Goal: Entertainment & Leisure: Browse casually

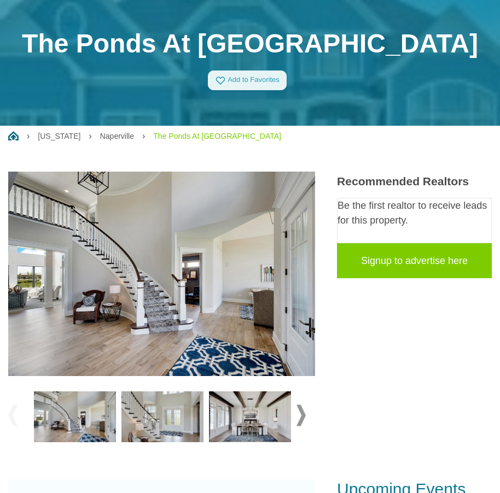
scroll to position [55, 0]
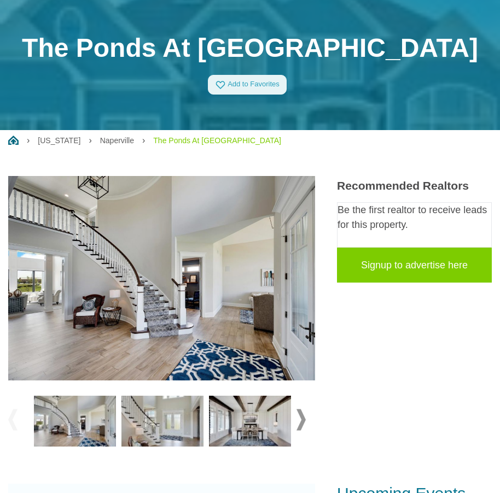
click at [304, 421] on span at bounding box center [300, 419] width 9 height 21
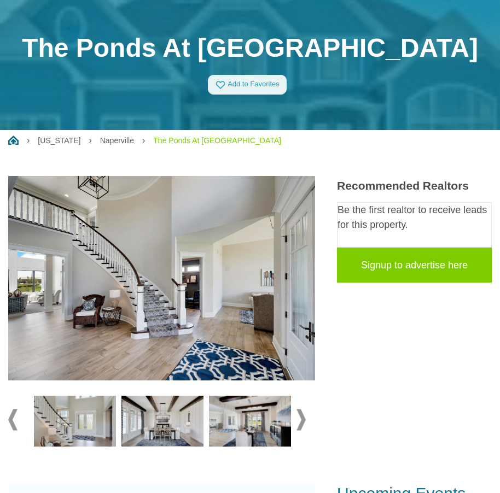
click at [91, 425] on img at bounding box center [75, 421] width 82 height 51
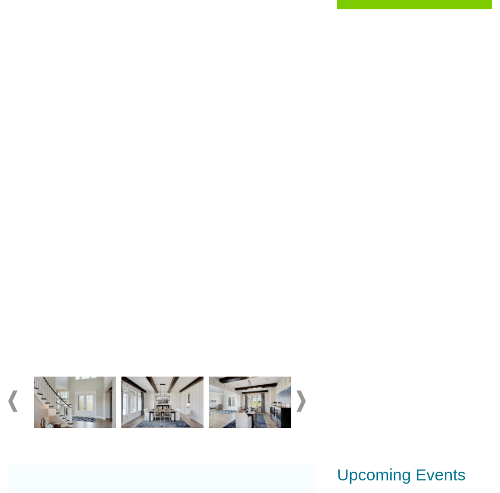
scroll to position [383, 0]
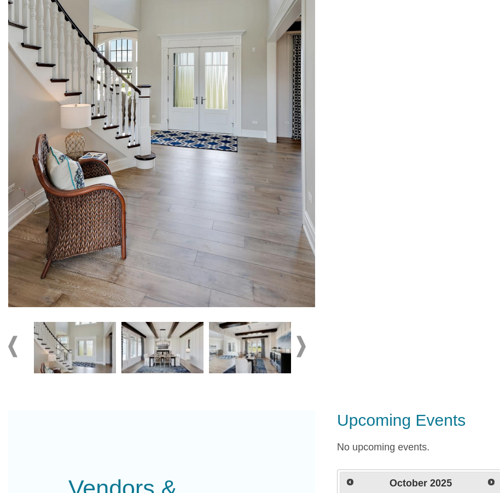
click at [157, 347] on img at bounding box center [162, 347] width 82 height 51
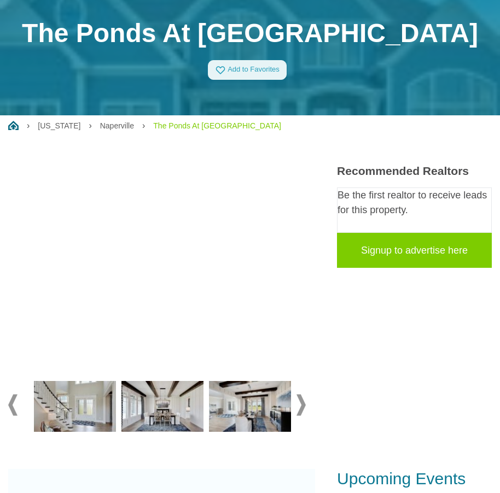
scroll to position [55, 0]
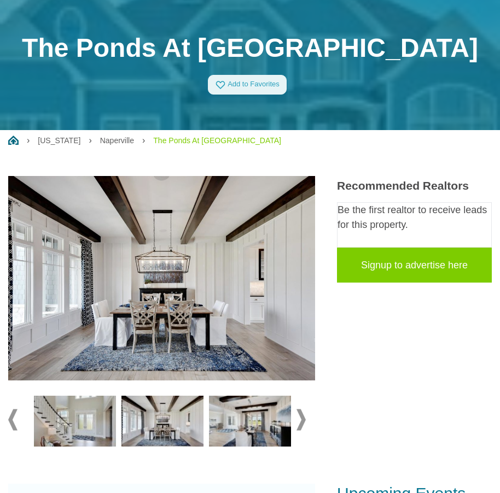
click at [303, 414] on span at bounding box center [300, 419] width 9 height 21
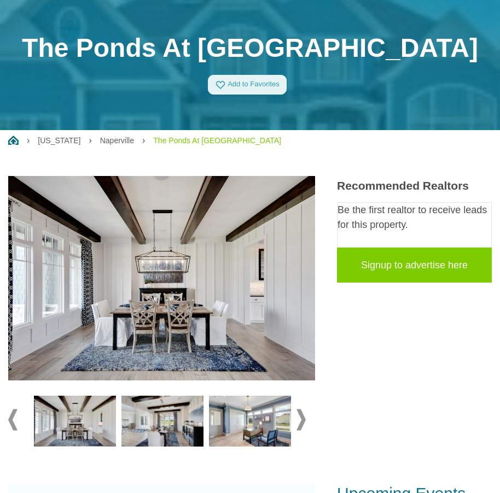
click at [303, 414] on span at bounding box center [300, 419] width 9 height 21
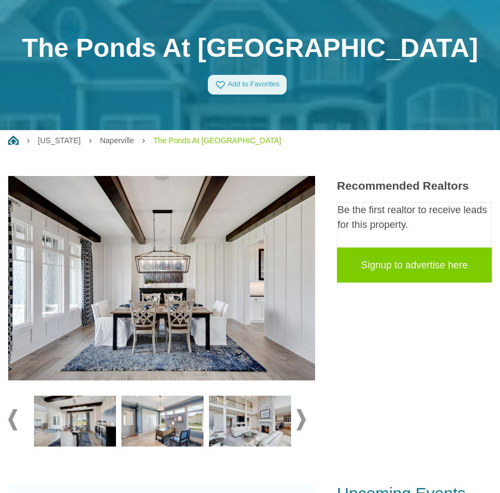
click at [303, 414] on span at bounding box center [300, 419] width 9 height 21
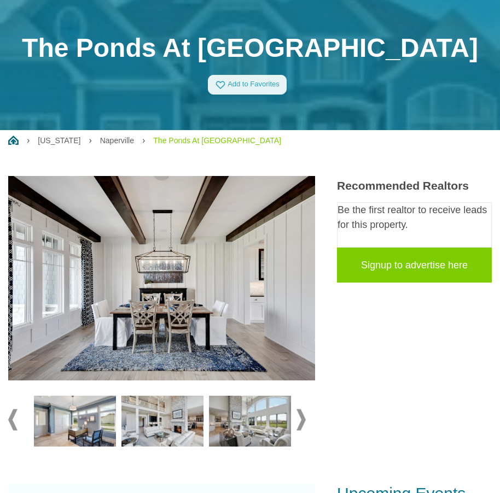
click at [84, 420] on img at bounding box center [75, 421] width 82 height 51
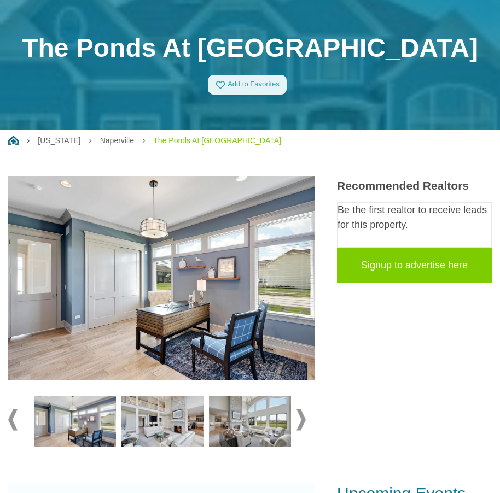
click at [190, 424] on img at bounding box center [162, 421] width 82 height 51
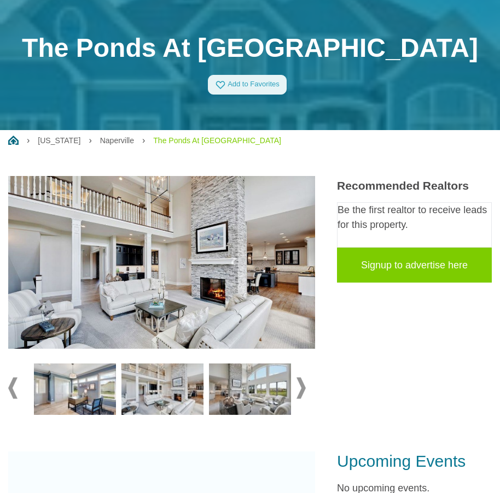
click at [172, 395] on img at bounding box center [162, 388] width 82 height 51
click at [244, 382] on img at bounding box center [250, 388] width 82 height 51
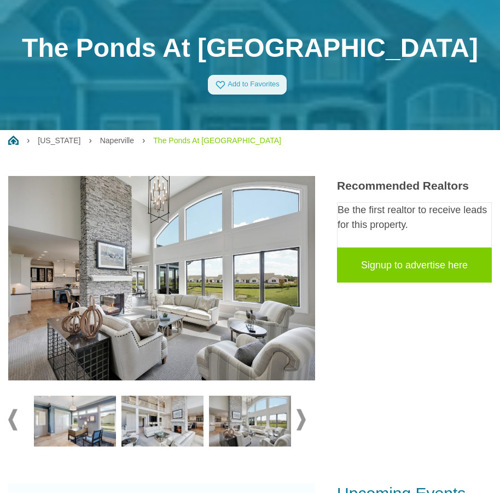
click at [300, 419] on span at bounding box center [300, 419] width 9 height 21
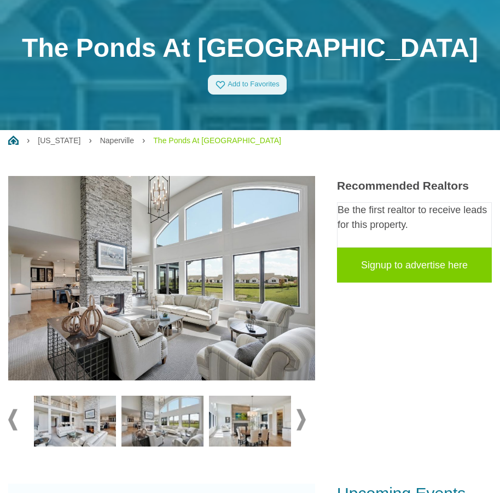
click at [300, 419] on span at bounding box center [300, 419] width 9 height 21
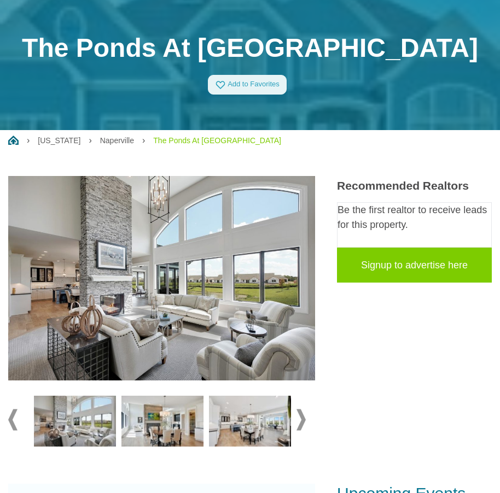
click at [151, 424] on img at bounding box center [162, 421] width 82 height 51
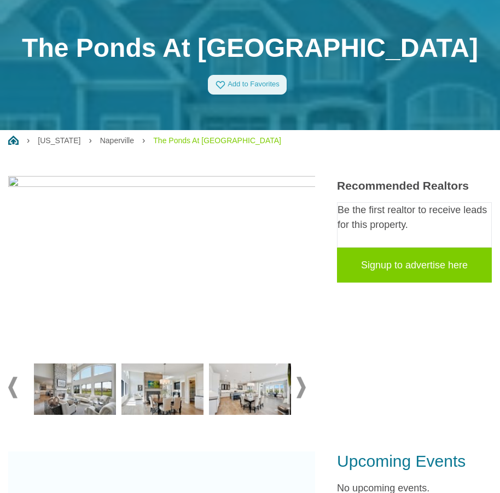
click at [179, 396] on img at bounding box center [162, 388] width 82 height 51
click at [254, 390] on img at bounding box center [250, 388] width 82 height 51
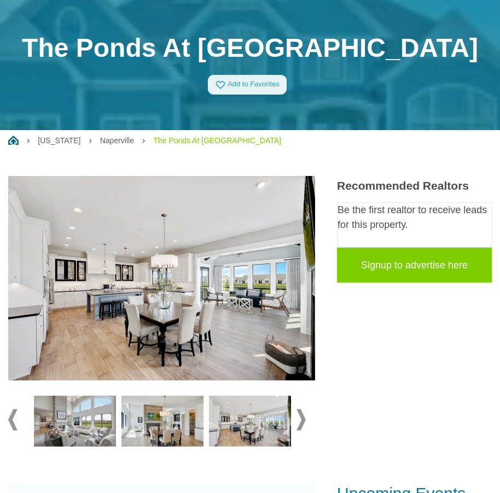
click at [298, 423] on span at bounding box center [300, 419] width 9 height 21
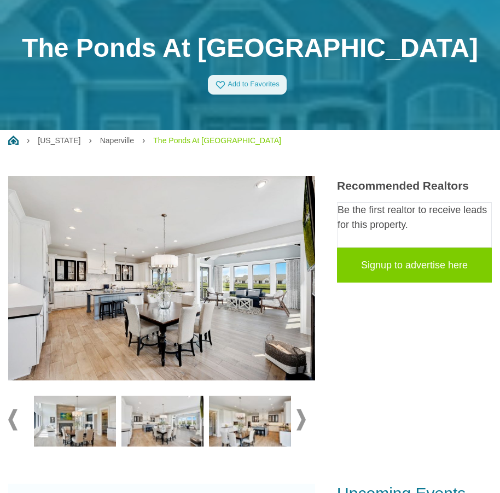
click at [298, 423] on span at bounding box center [300, 419] width 9 height 21
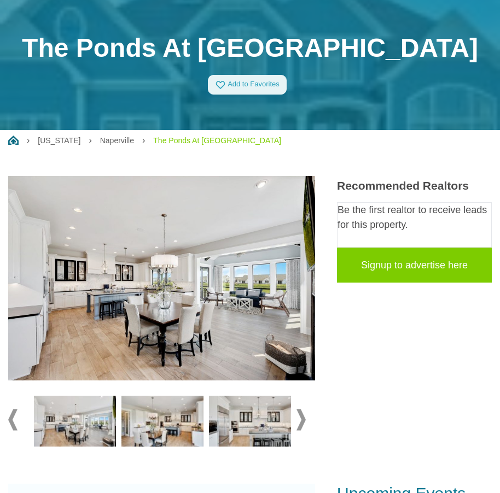
click at [298, 423] on span at bounding box center [300, 419] width 9 height 21
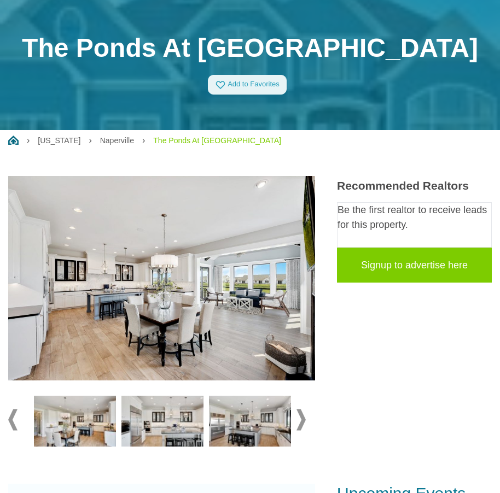
click at [298, 423] on span at bounding box center [300, 419] width 9 height 21
